Goal: Task Accomplishment & Management: Use online tool/utility

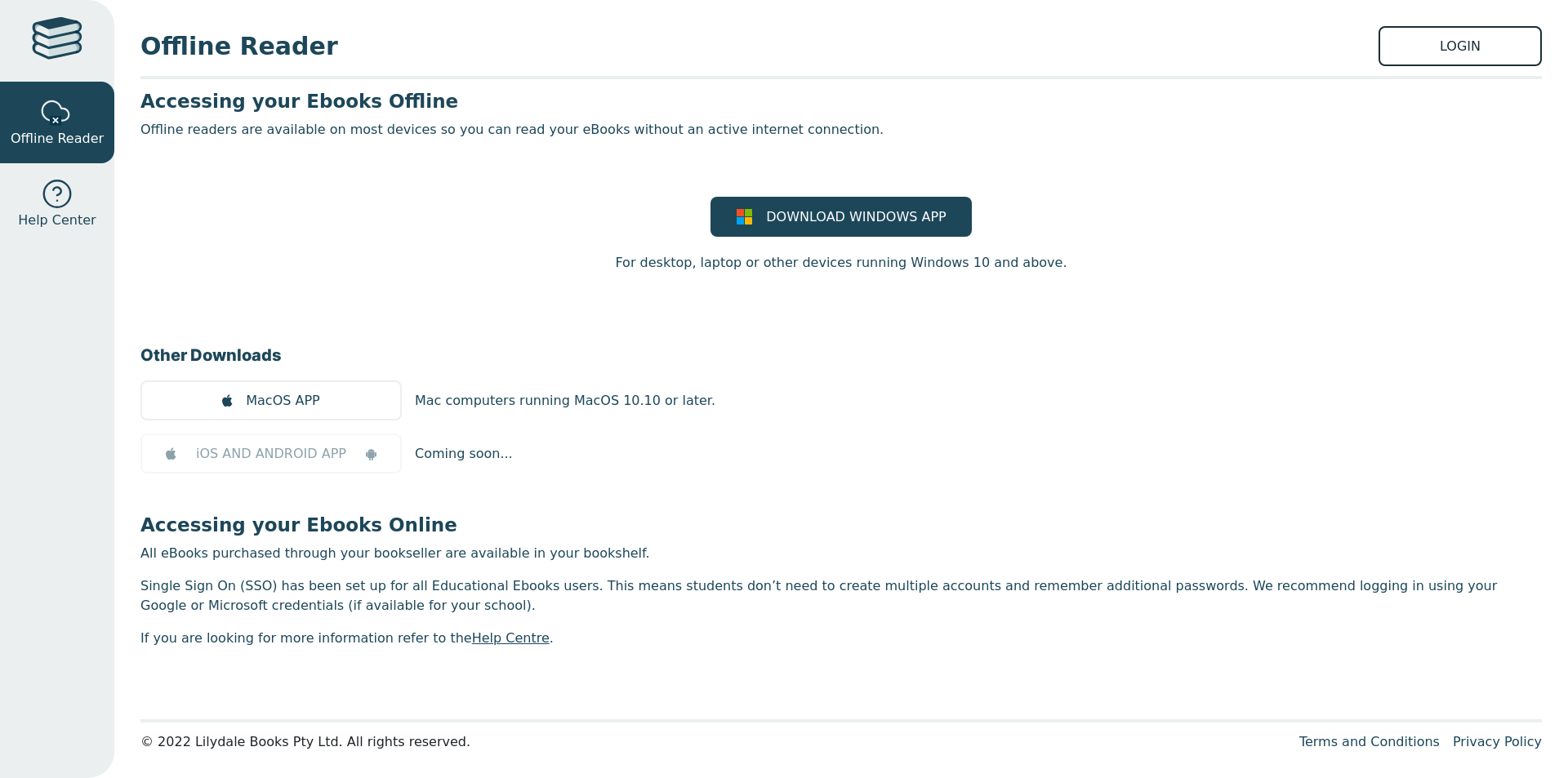
click at [1468, 36] on link "LOGIN" at bounding box center [1460, 46] width 164 height 40
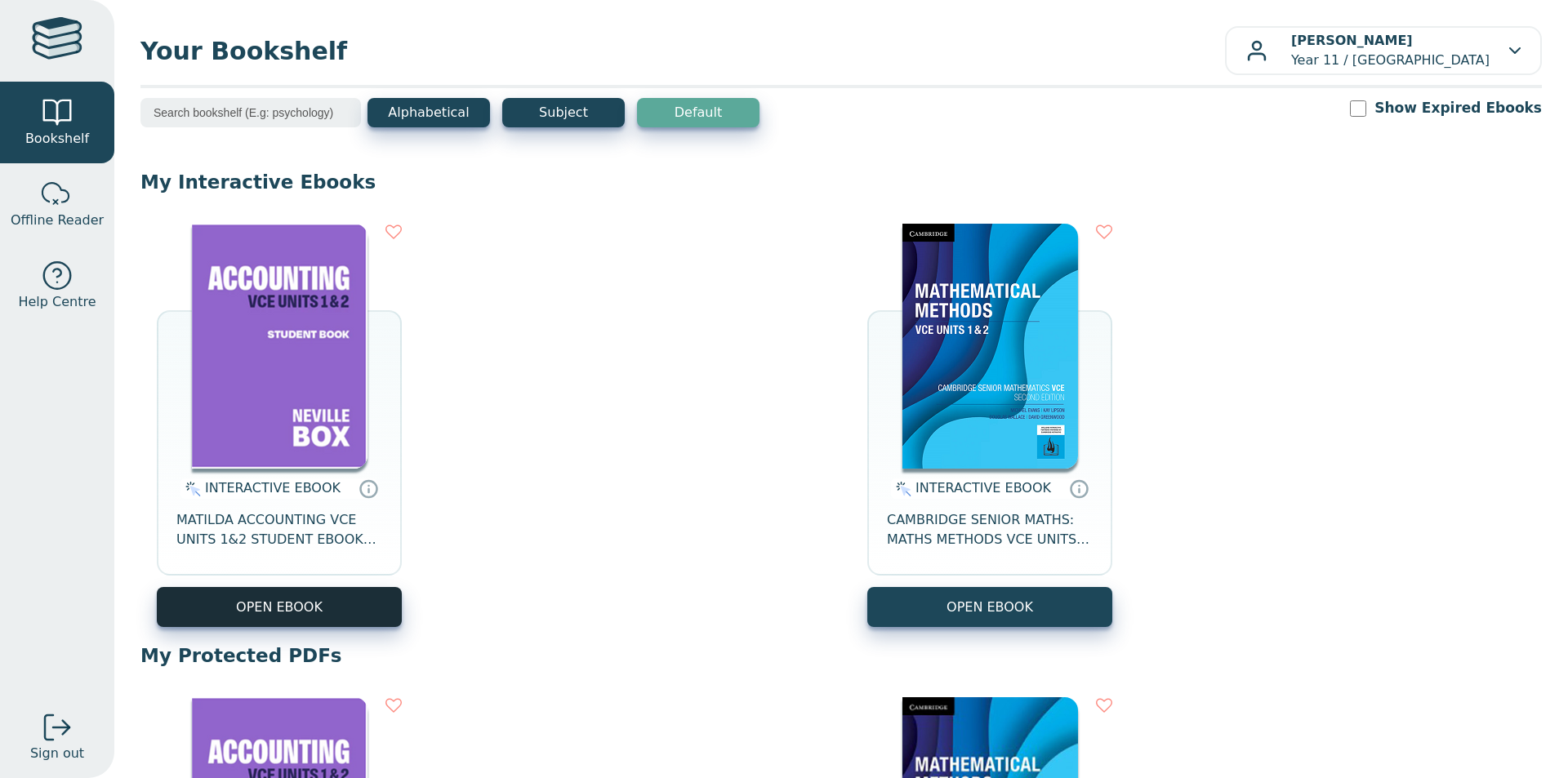
click at [333, 595] on button "OPEN EBOOK" at bounding box center [279, 607] width 245 height 40
